Goal: Task Accomplishment & Management: Use online tool/utility

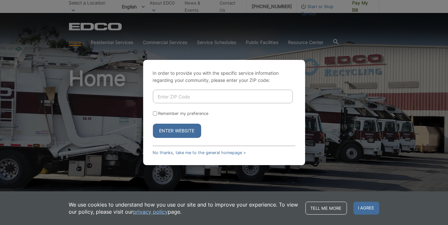
click at [181, 96] on input "Enter ZIP Code" at bounding box center [223, 97] width 140 height 14
type input "90275"
click at [177, 129] on button "Enter Website" at bounding box center [177, 131] width 48 height 14
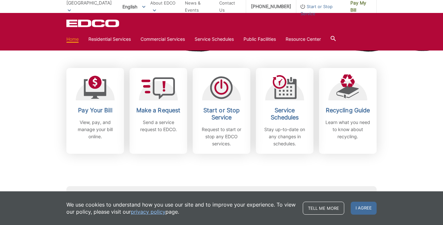
scroll to position [172, 0]
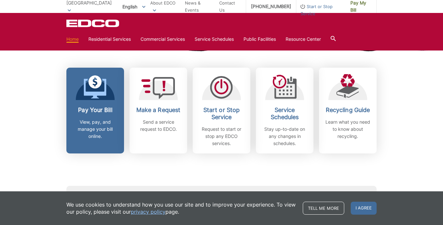
click at [98, 122] on p "View, pay, and manage your bill online." at bounding box center [95, 129] width 48 height 21
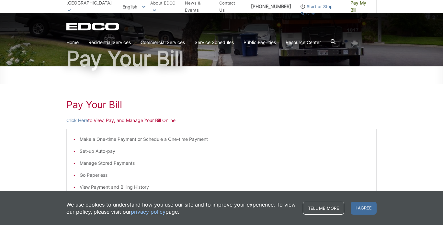
scroll to position [70, 0]
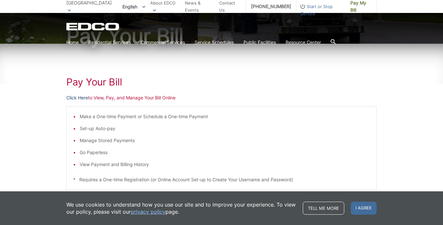
click at [79, 97] on link "Click Here" at bounding box center [77, 97] width 22 height 7
